Goal: Task Accomplishment & Management: Use online tool/utility

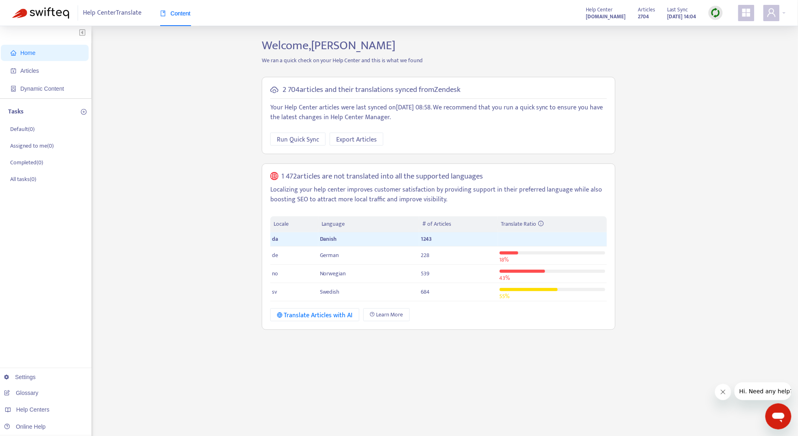
click at [177, 12] on span "Content" at bounding box center [175, 13] width 30 height 7
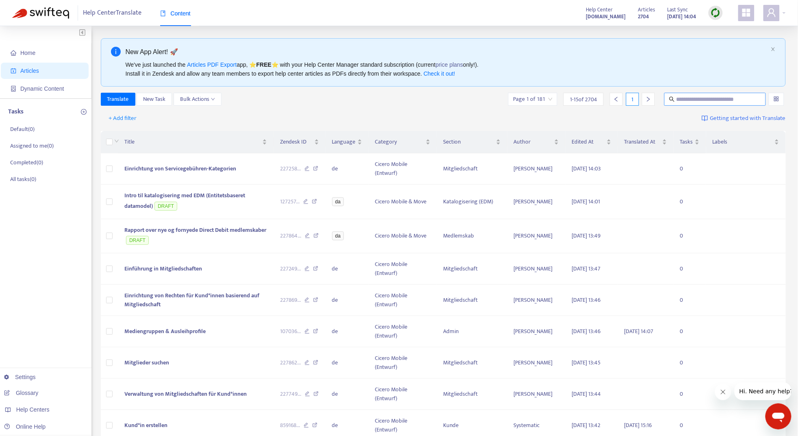
click at [712, 101] on input "text" at bounding box center [716, 99] width 78 height 9
paste input "**********"
type input "**********"
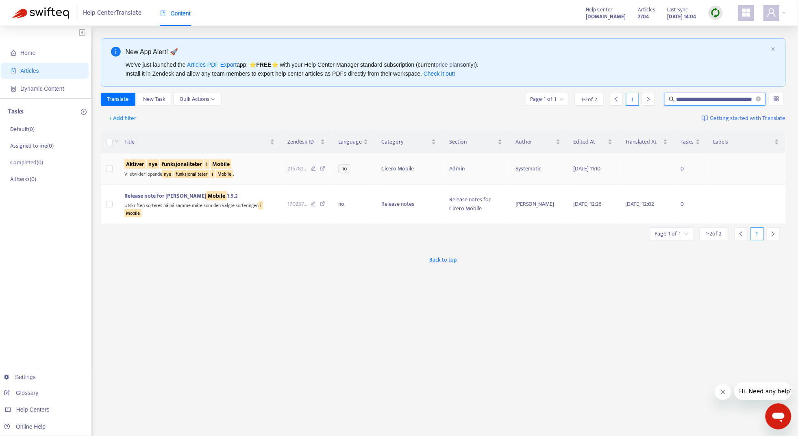
scroll to position [0, 0]
click at [192, 163] on sqkw "funksjonaliteter" at bounding box center [181, 163] width 43 height 9
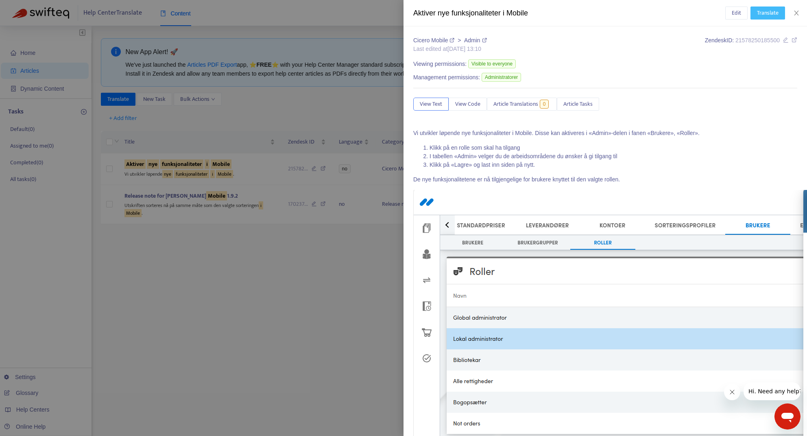
click at [770, 14] on span "Translate" at bounding box center [768, 13] width 22 height 9
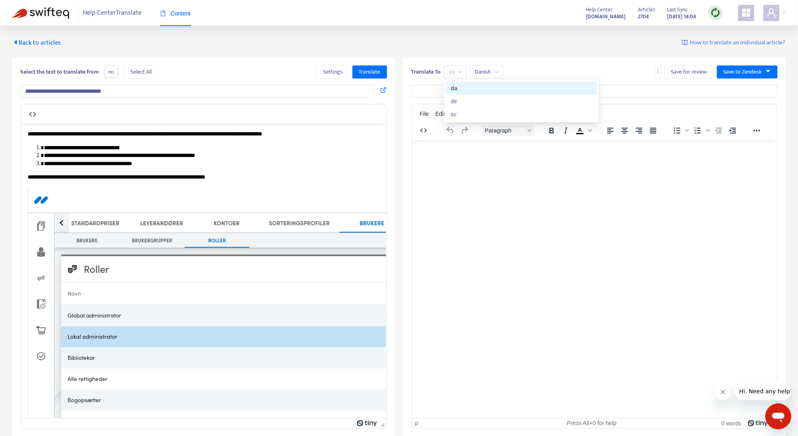
click at [459, 70] on span "da" at bounding box center [455, 72] width 13 height 12
click at [461, 111] on div "sv" at bounding box center [521, 114] width 141 height 9
click at [463, 96] on input "text" at bounding box center [594, 91] width 367 height 13
type input "**********"
drag, startPoint x: 435, startPoint y: 170, endPoint x: 820, endPoint y: 301, distance: 405.8
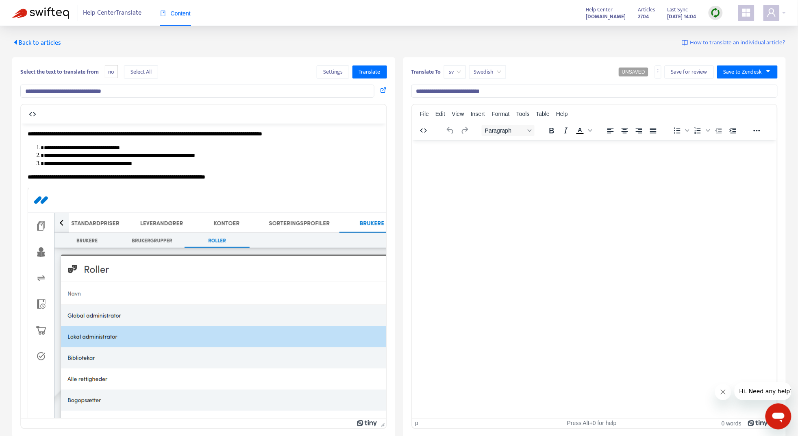
click at [435, 161] on html at bounding box center [594, 150] width 365 height 21
click at [150, 72] on span "Select All" at bounding box center [141, 71] width 21 height 9
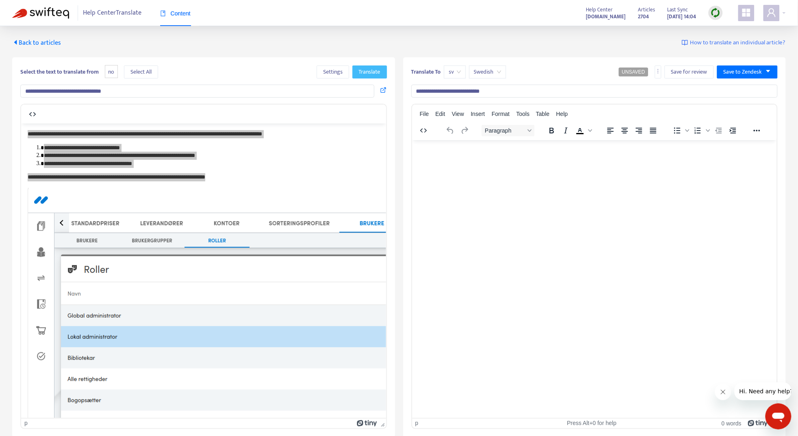
click at [365, 75] on span "Translate" at bounding box center [370, 71] width 22 height 9
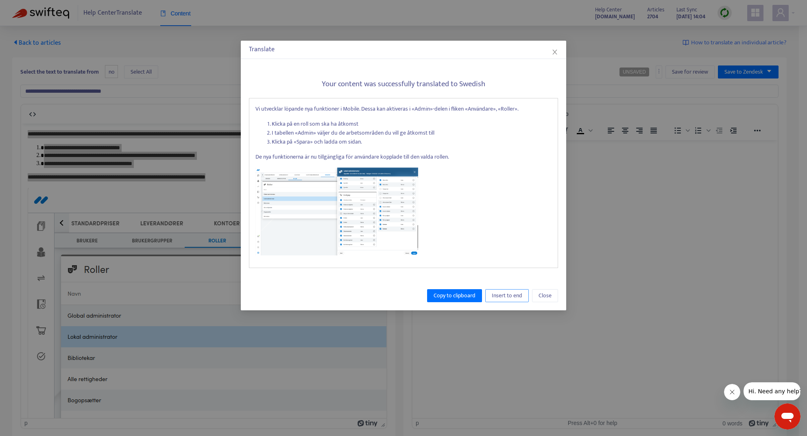
click at [517, 296] on span "Insert to end" at bounding box center [507, 295] width 30 height 9
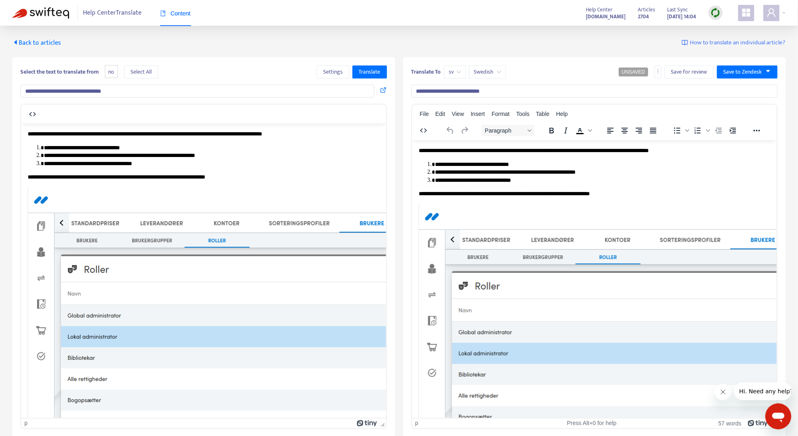
drag, startPoint x: 564, startPoint y: 414, endPoint x: 956, endPoint y: 564, distance: 420.2
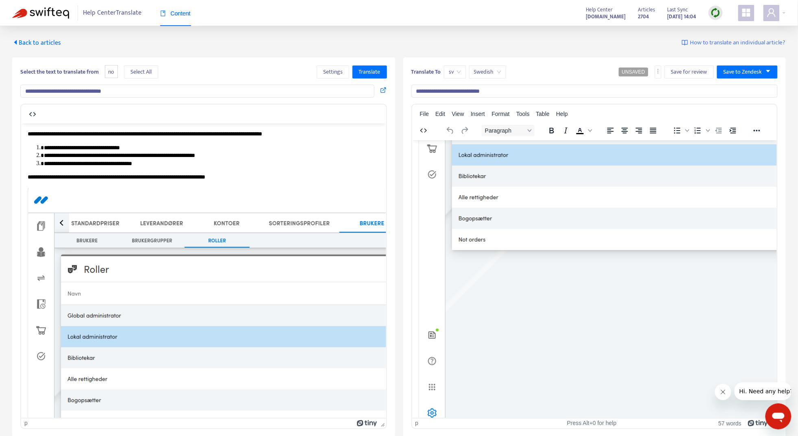
scroll to position [223, 0]
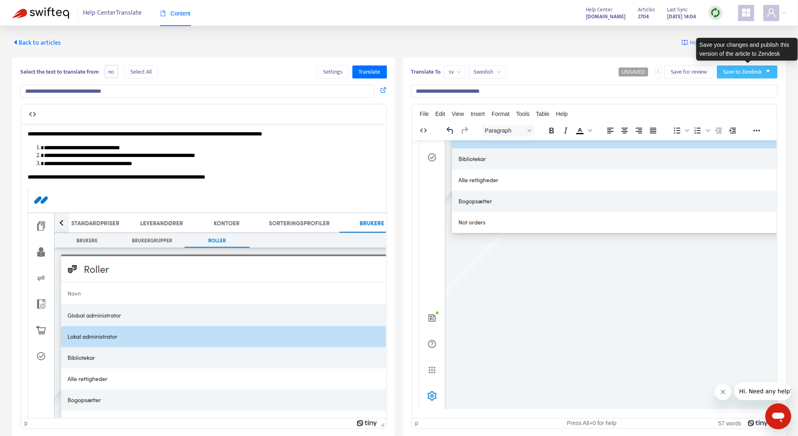
click at [766, 71] on icon "caret-down" at bounding box center [769, 71] width 6 height 6
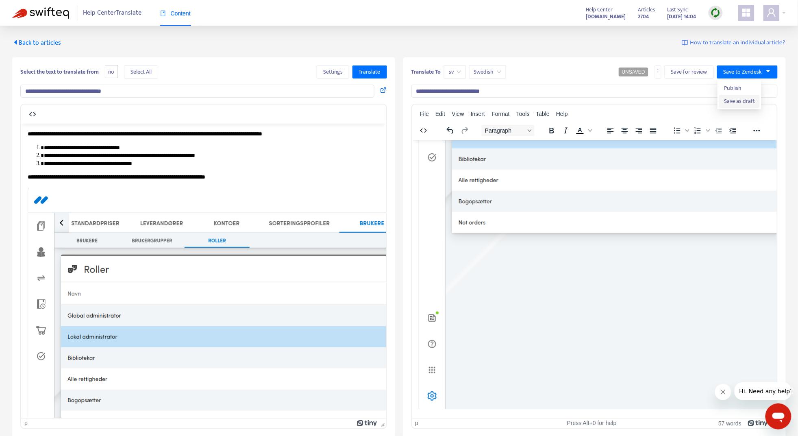
click at [740, 99] on span "Save as draft" at bounding box center [739, 101] width 31 height 9
